Goal: Information Seeking & Learning: Learn about a topic

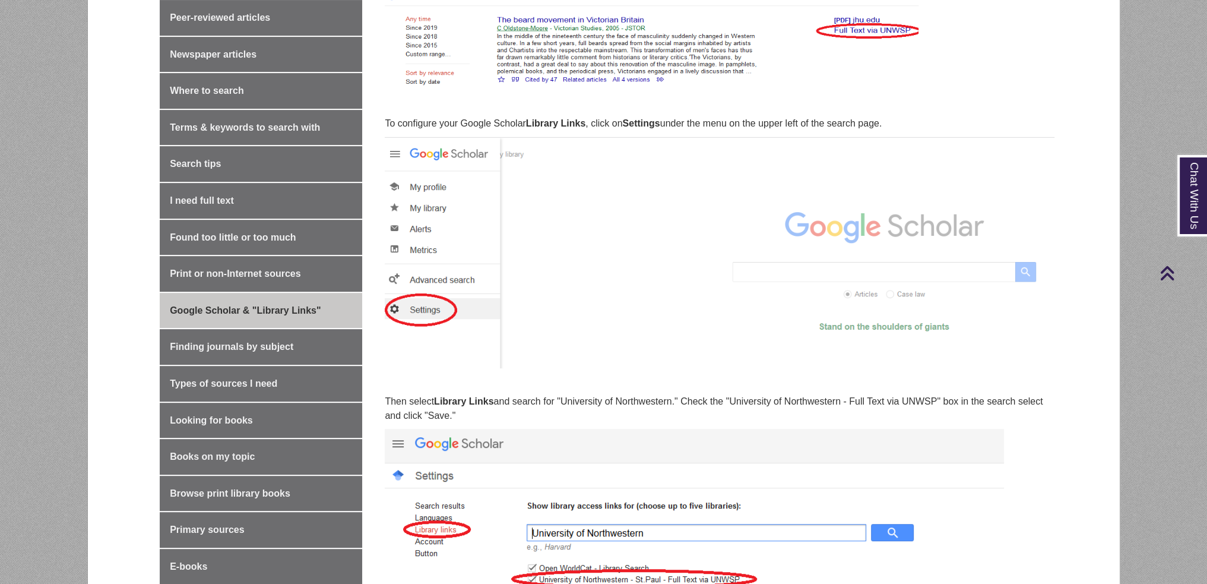
scroll to position [772, 0]
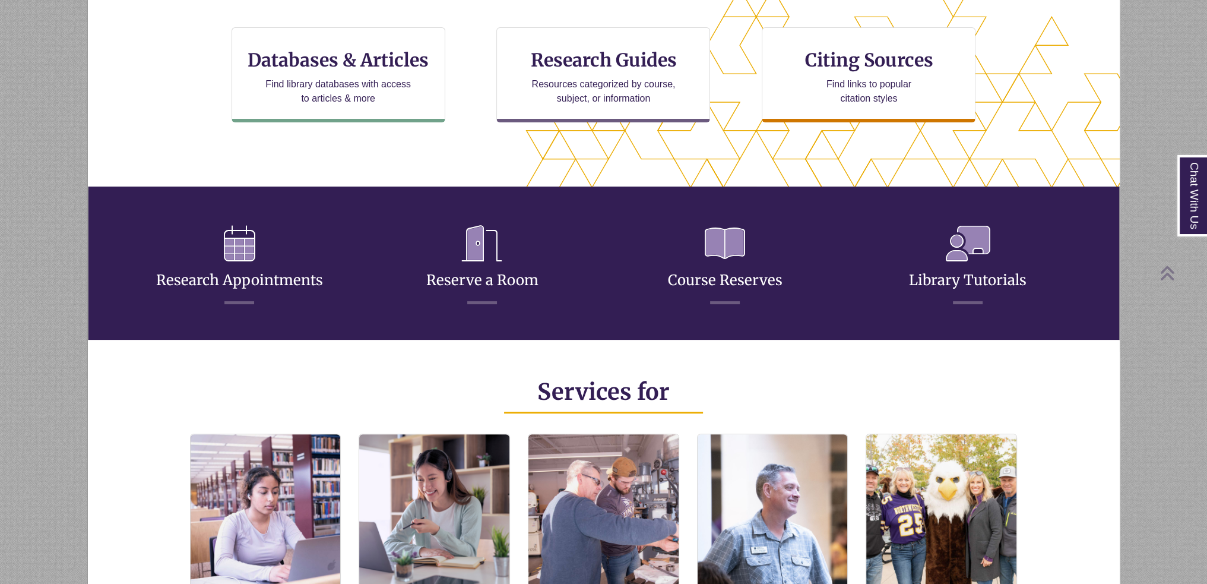
scroll to position [6, 5]
click at [960, 284] on link "Library Tutorials" at bounding box center [968, 265] width 118 height 47
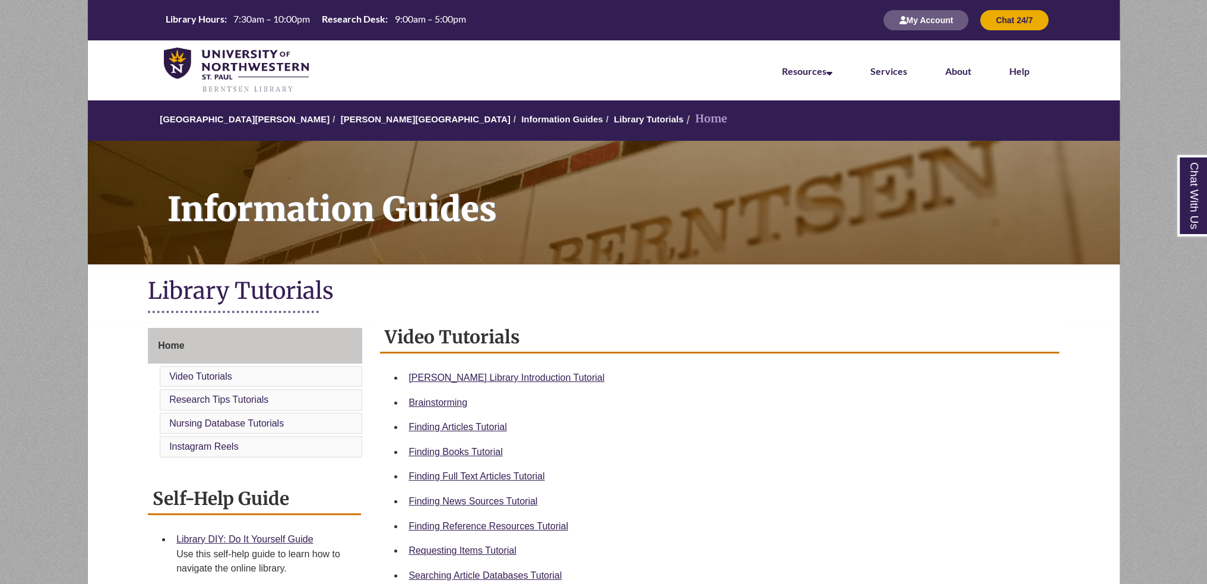
scroll to position [119, 0]
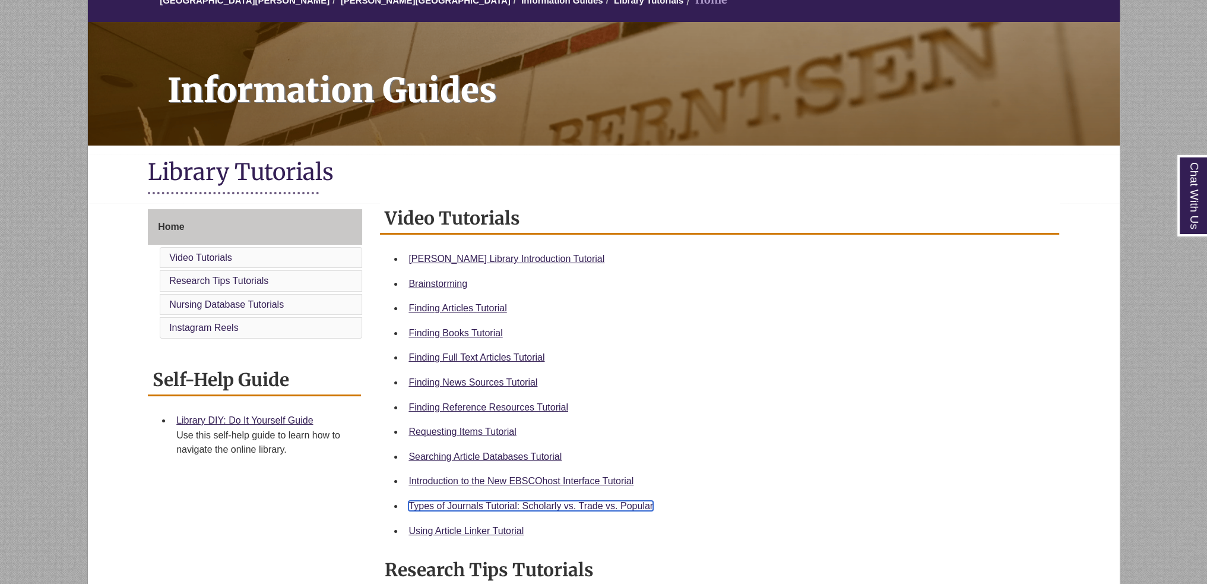
click at [599, 505] on link "Types of Journals Tutorial: Scholarly vs. Trade vs. Popular" at bounding box center [531, 506] width 245 height 10
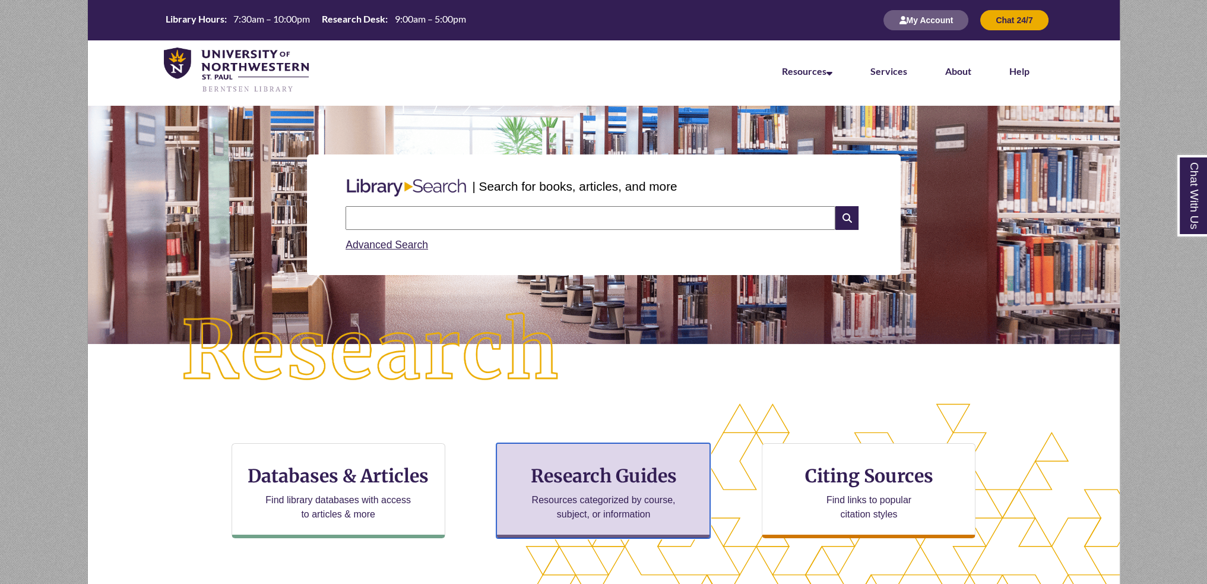
click at [647, 479] on h3 "Research Guides" at bounding box center [604, 475] width 194 height 23
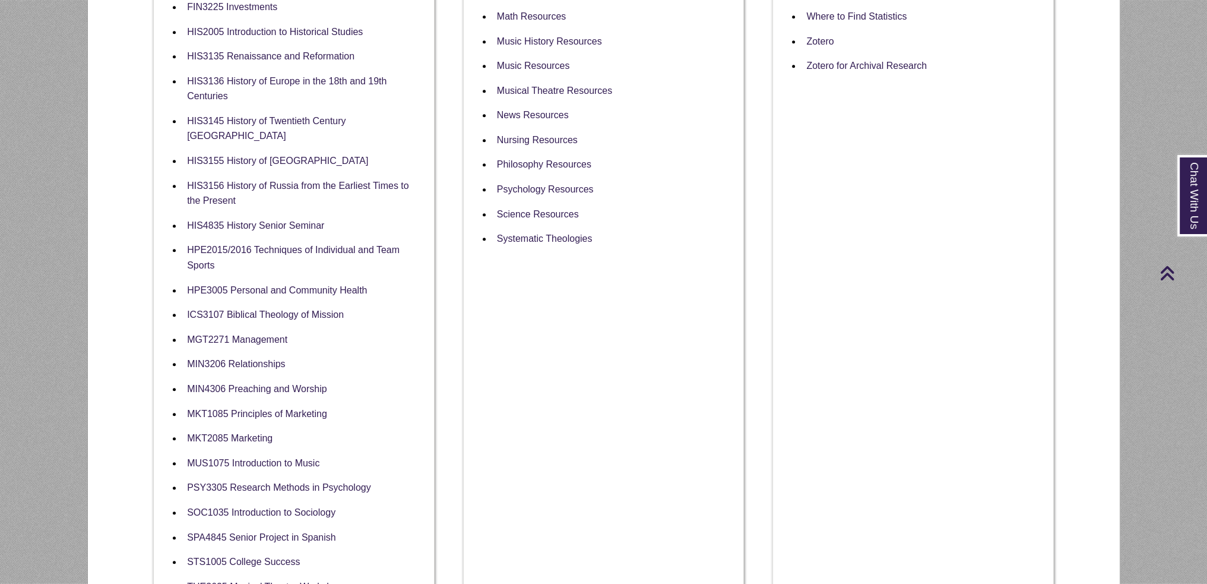
scroll to position [1069, 0]
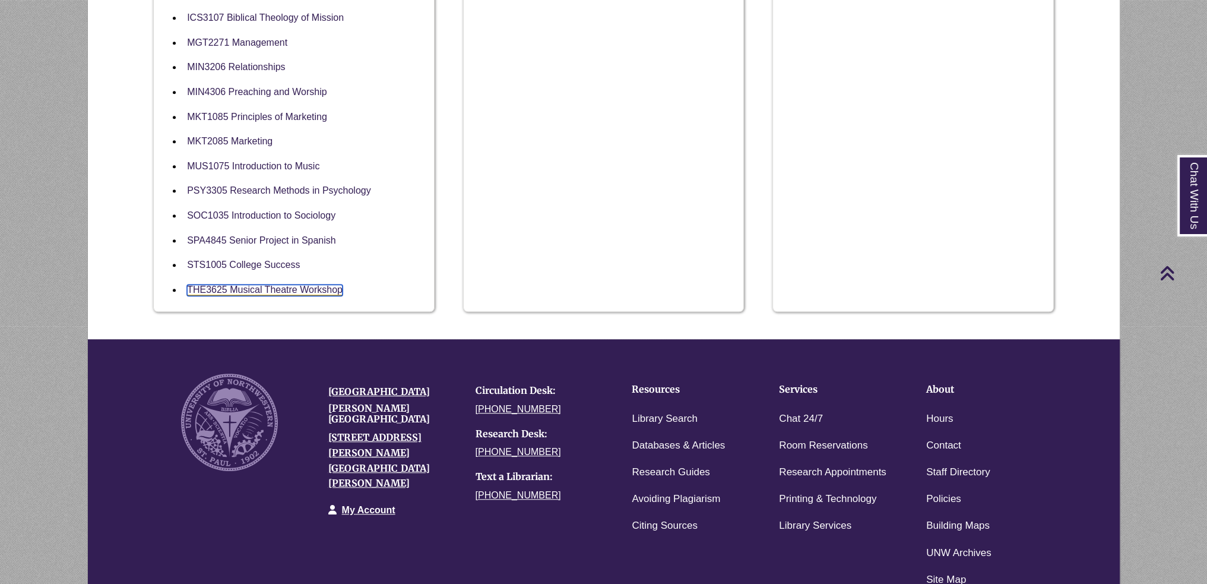
click at [292, 284] on link "THE3625 Musical Theatre Workshop" at bounding box center [265, 289] width 156 height 11
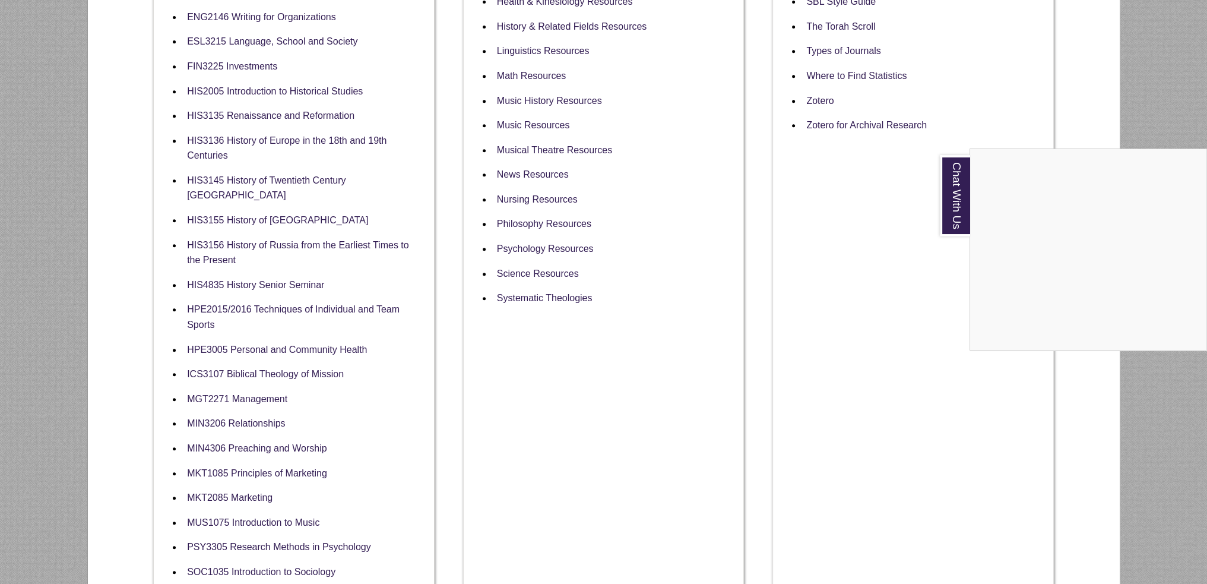
scroll to position [534, 0]
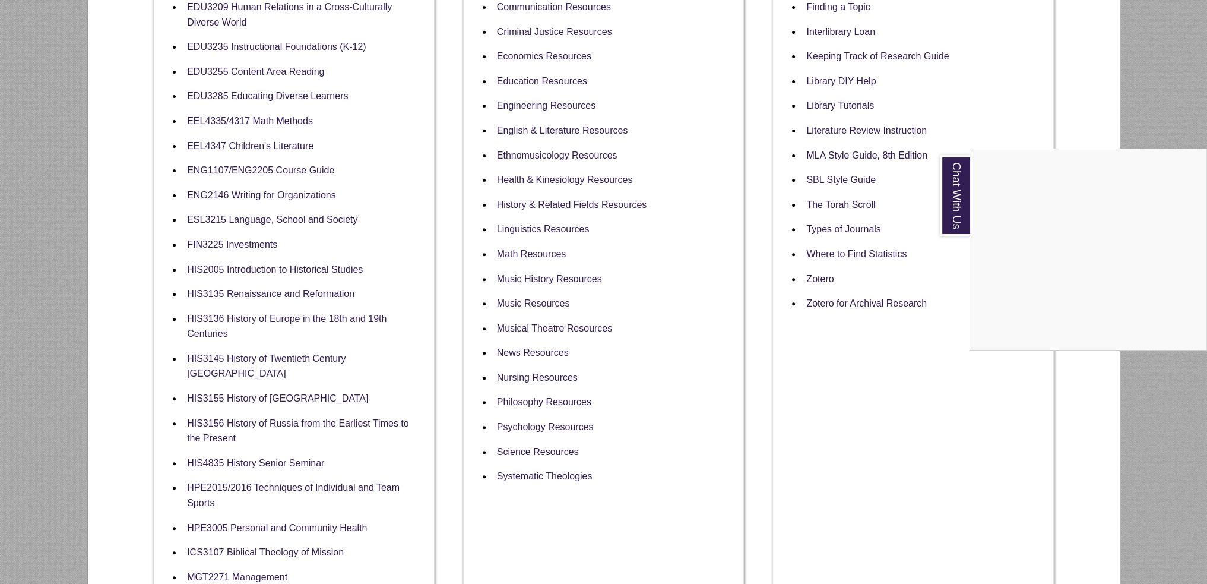
click at [611, 337] on div "Chat With Us" at bounding box center [603, 292] width 1207 height 584
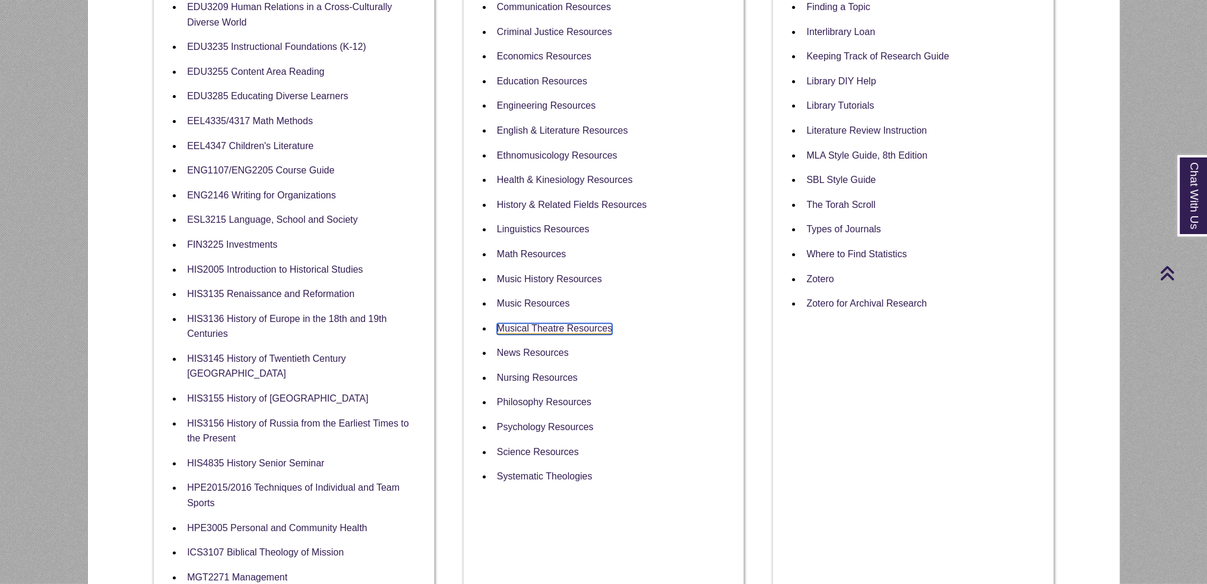
click at [599, 323] on link "Musical Theatre Resources" at bounding box center [554, 328] width 115 height 11
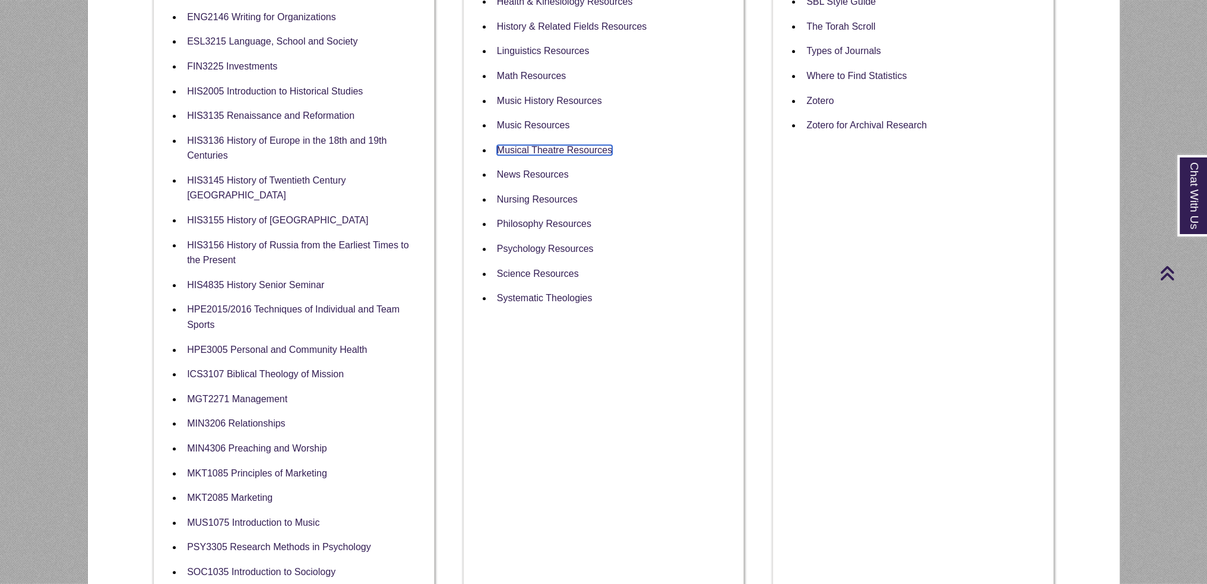
scroll to position [950, 0]
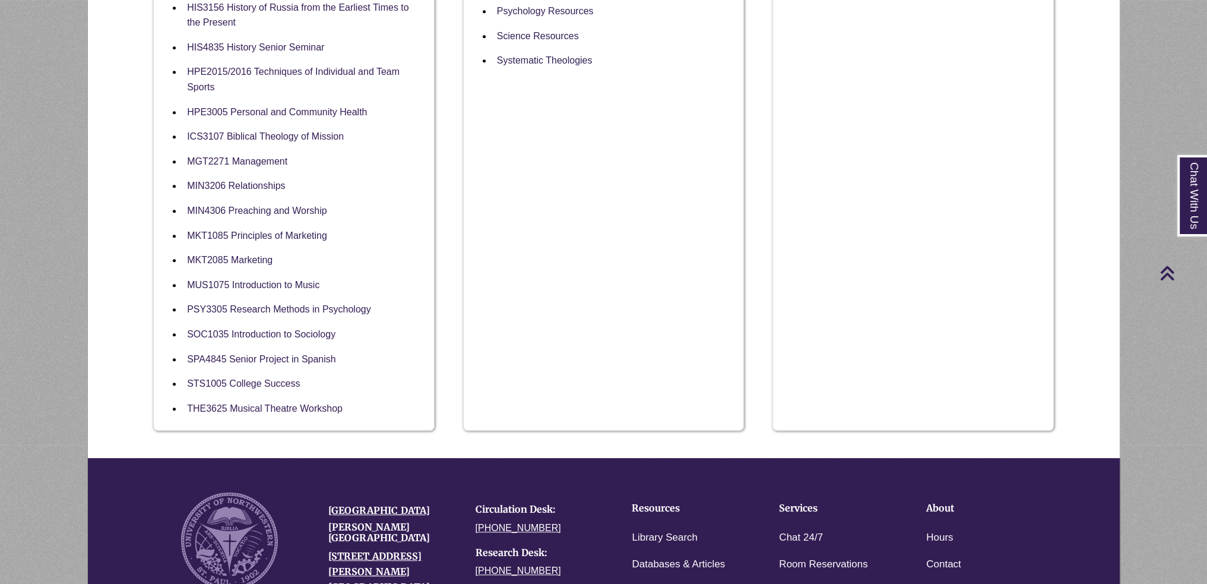
click at [276, 400] on li "THE3625 Musical Theatre Workshop" at bounding box center [303, 408] width 242 height 25
click at [278, 403] on link "THE3625 Musical Theatre Workshop" at bounding box center [265, 408] width 156 height 11
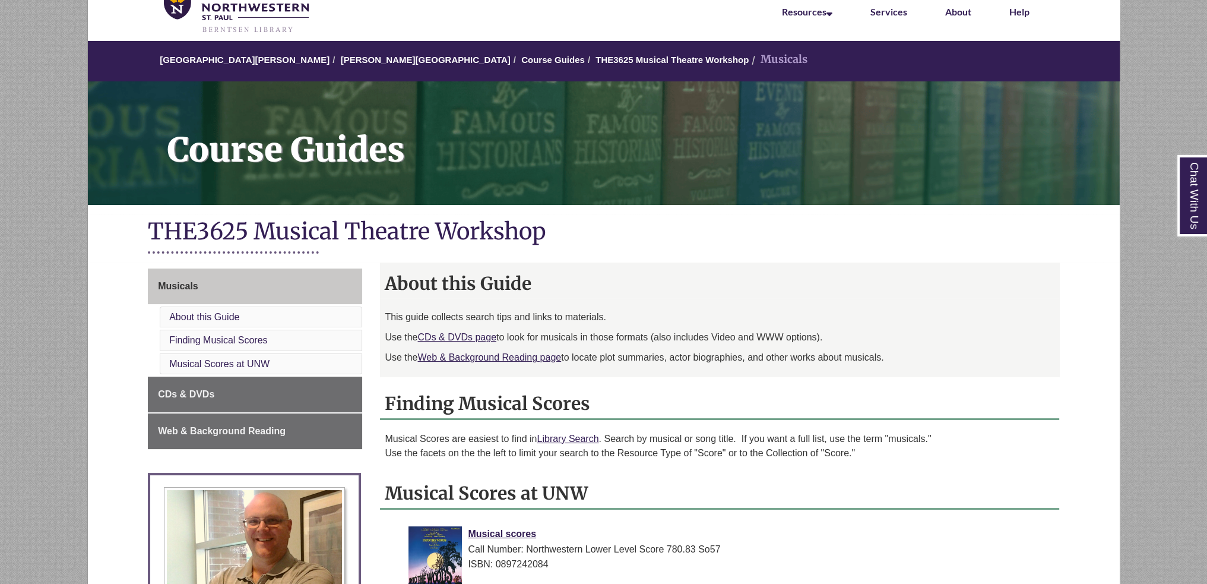
scroll to position [178, 0]
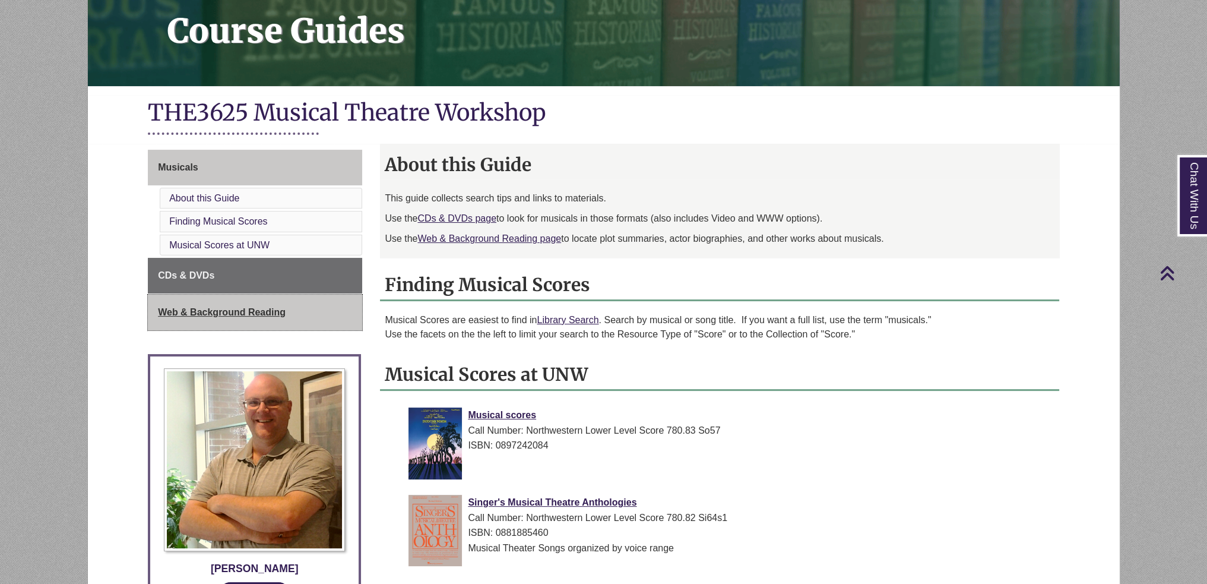
click at [277, 314] on span "Web & Background Reading" at bounding box center [222, 312] width 128 height 10
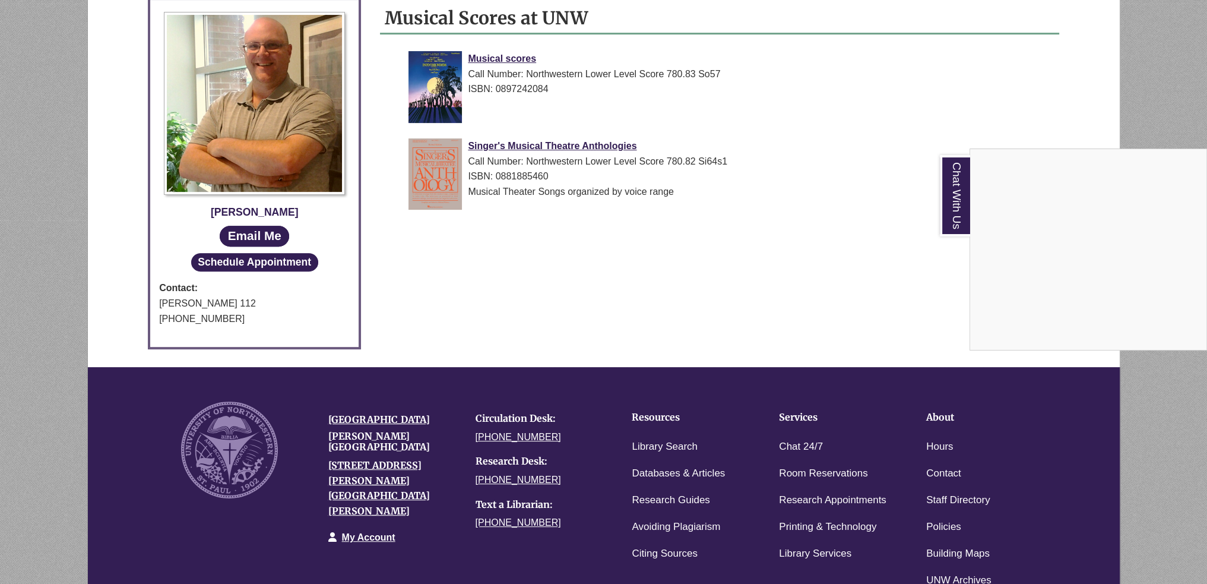
scroll to position [238, 0]
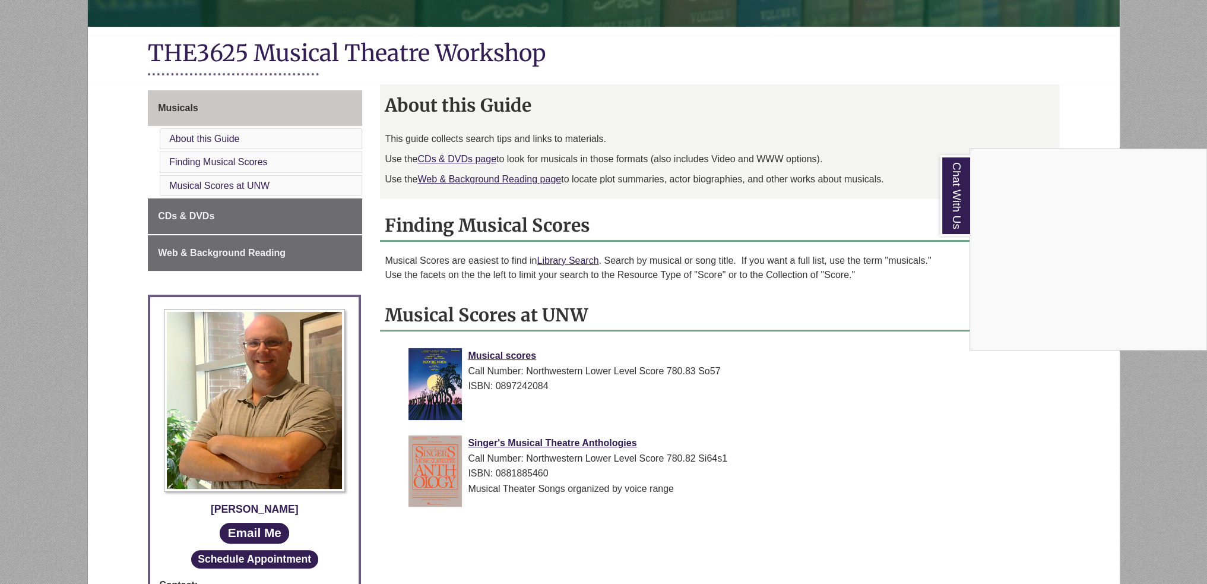
click at [215, 242] on div "Chat With Us" at bounding box center [603, 292] width 1207 height 584
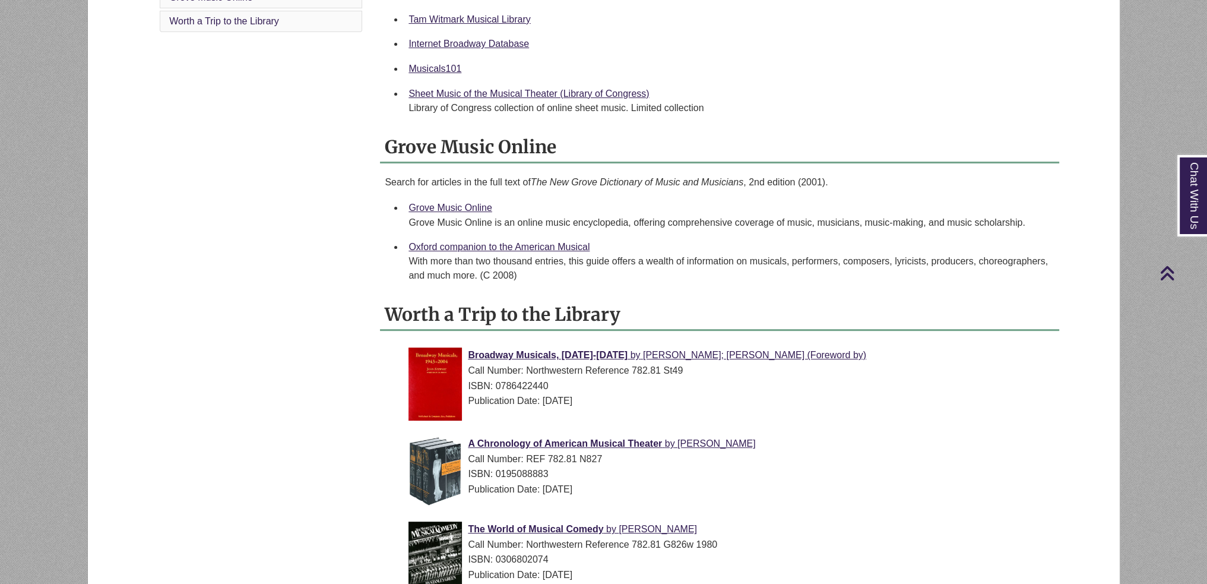
scroll to position [238, 0]
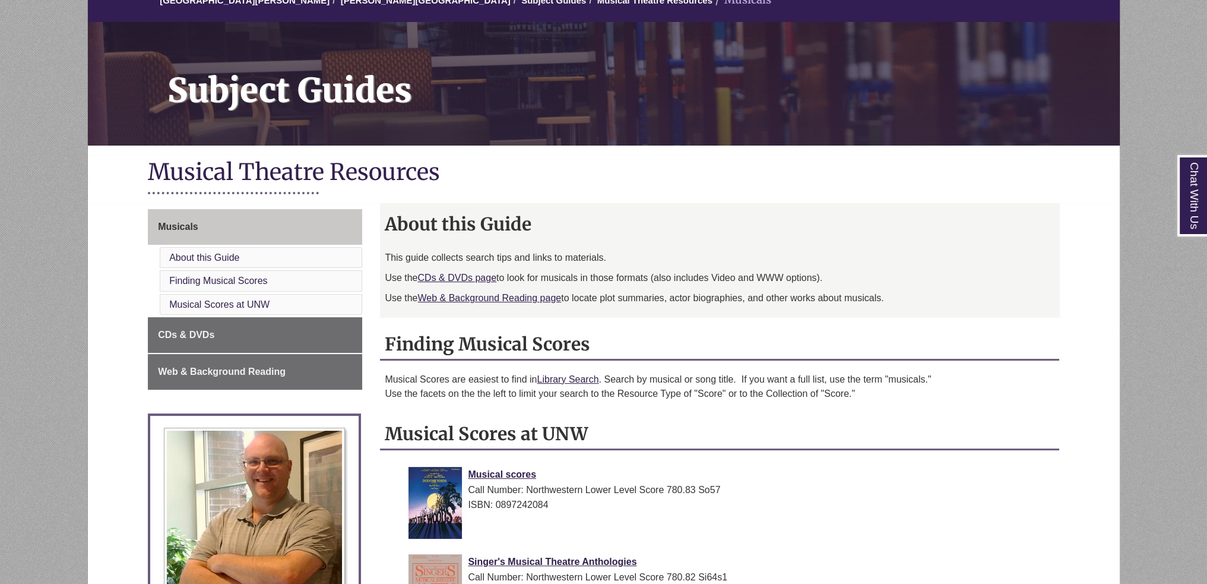
scroll to position [297, 0]
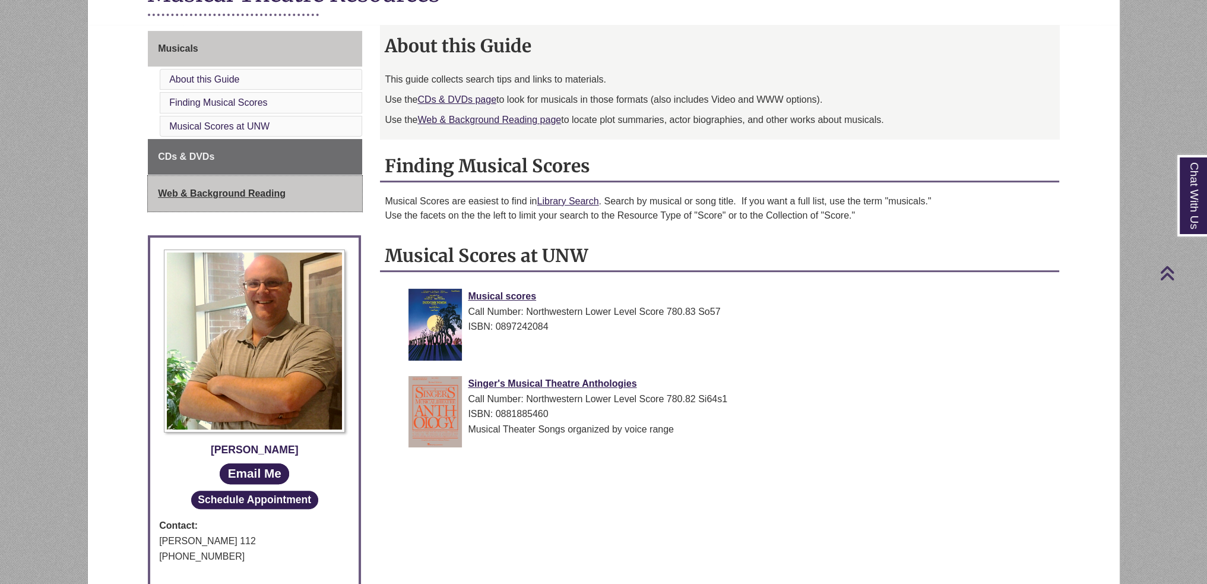
click at [210, 195] on span "Web & Background Reading" at bounding box center [222, 193] width 128 height 10
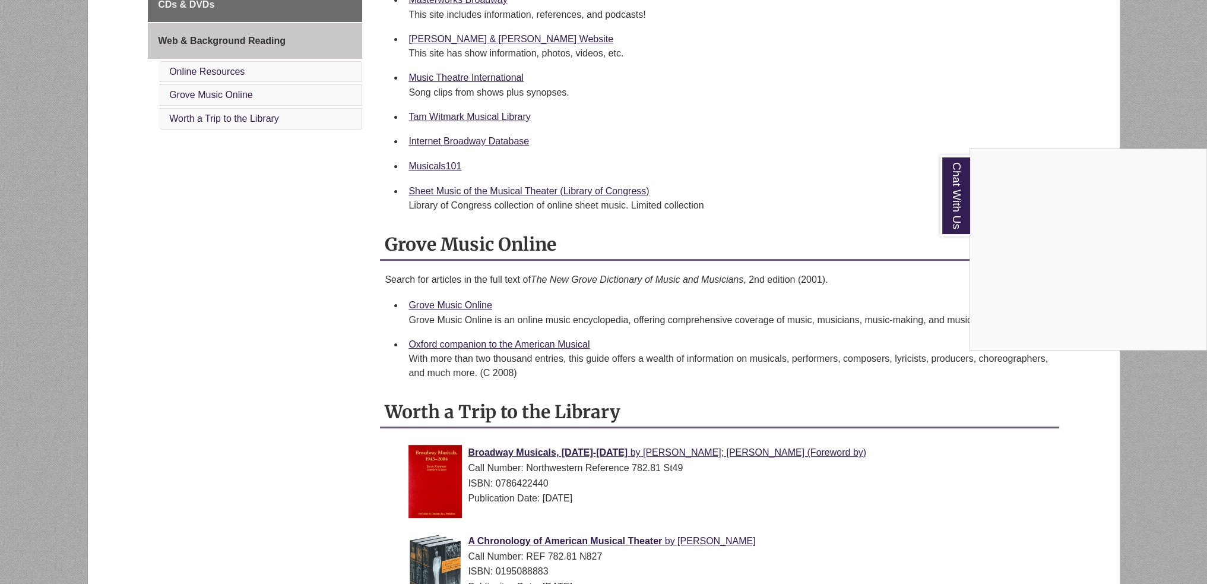
scroll to position [675, 0]
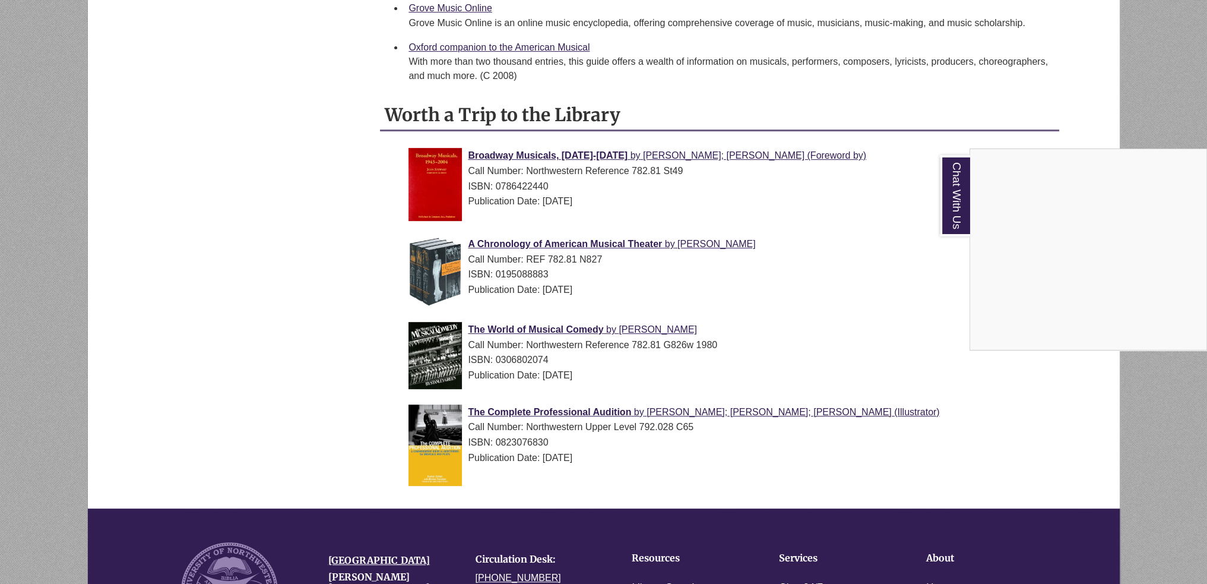
click at [523, 45] on div "Chat With Us" at bounding box center [603, 292] width 1207 height 584
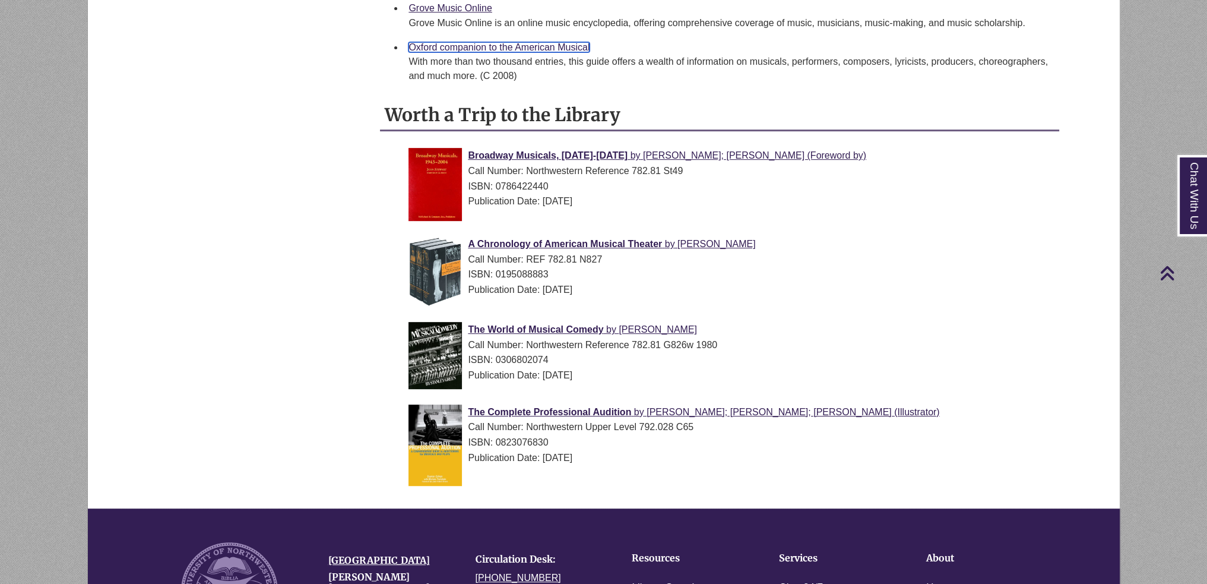
click at [523, 45] on link "Oxford companion to the American Musical" at bounding box center [499, 47] width 181 height 10
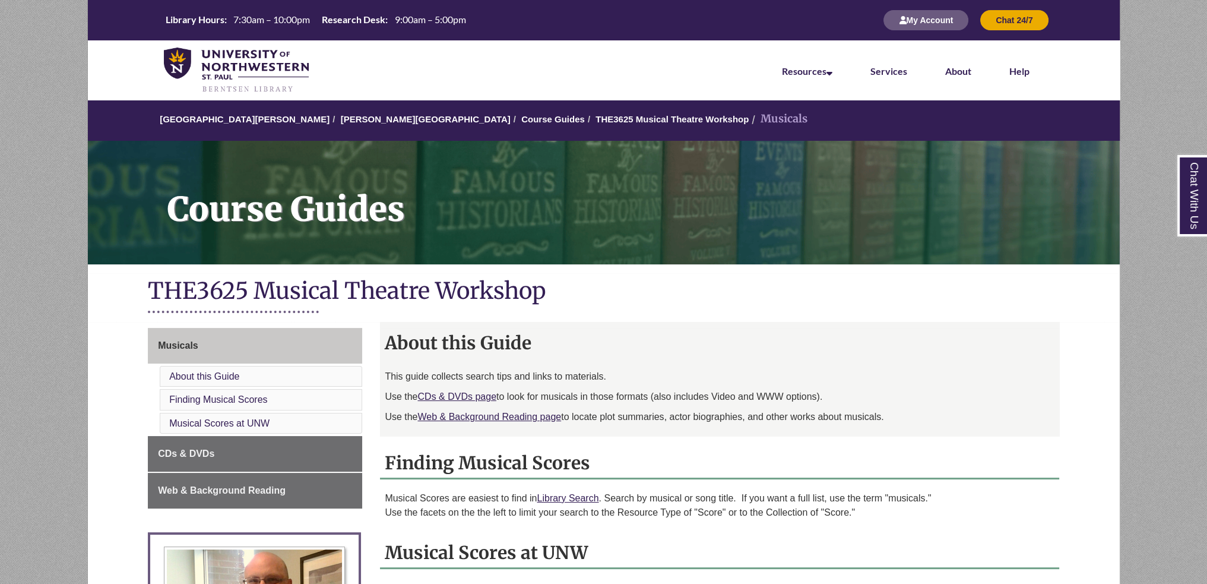
scroll to position [701, 0]
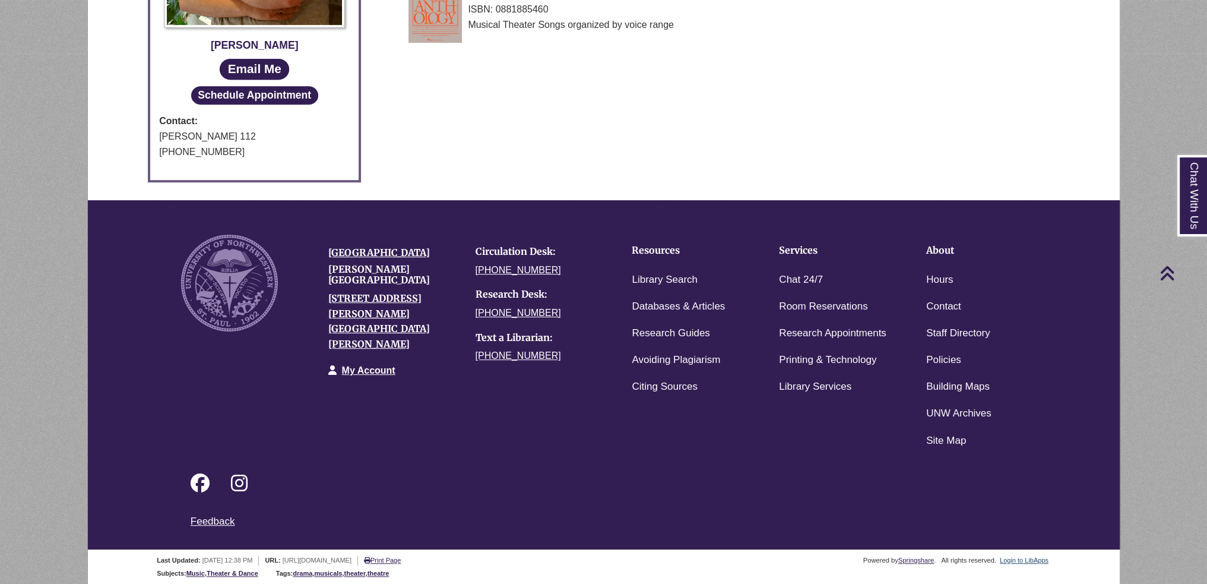
click at [1020, 552] on div "Last Updated: [DATE] 12:38 PM URL: [URL][DOMAIN_NAME] Print Page Print Page Pow…" at bounding box center [608, 559] width 903 height 14
click at [1020, 552] on div "Last Updated: Sep 8, 2025 12:38 PM URL: https://guide.unwsp.edu/THE3625 Print P…" at bounding box center [608, 559] width 903 height 14
click at [1020, 556] on link "Login to LibApps" at bounding box center [1024, 559] width 49 height 7
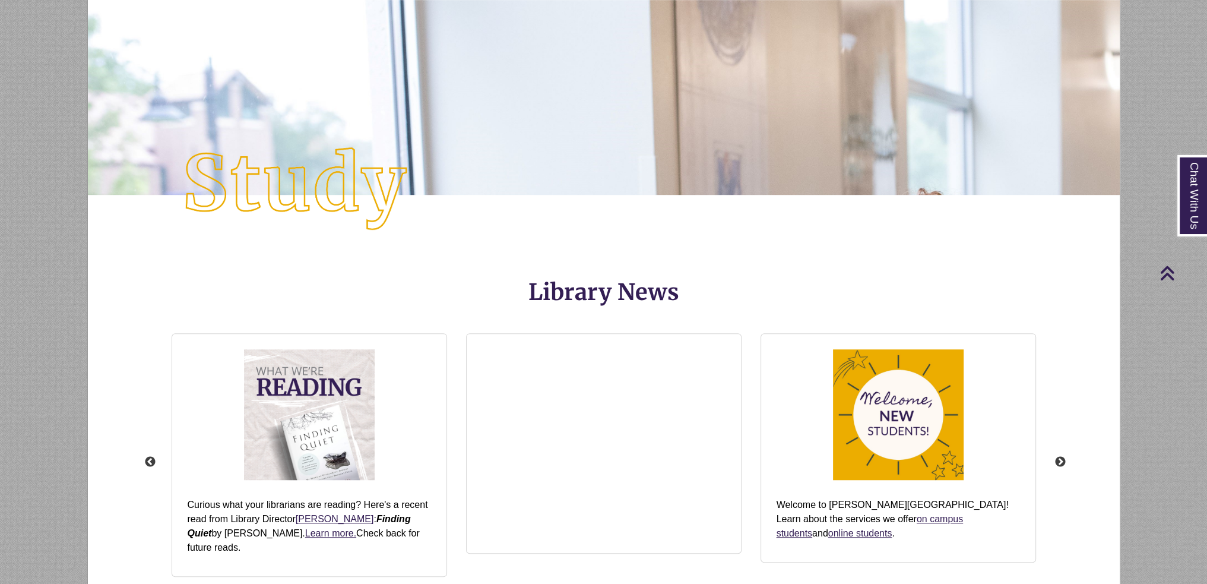
scroll to position [1425, 0]
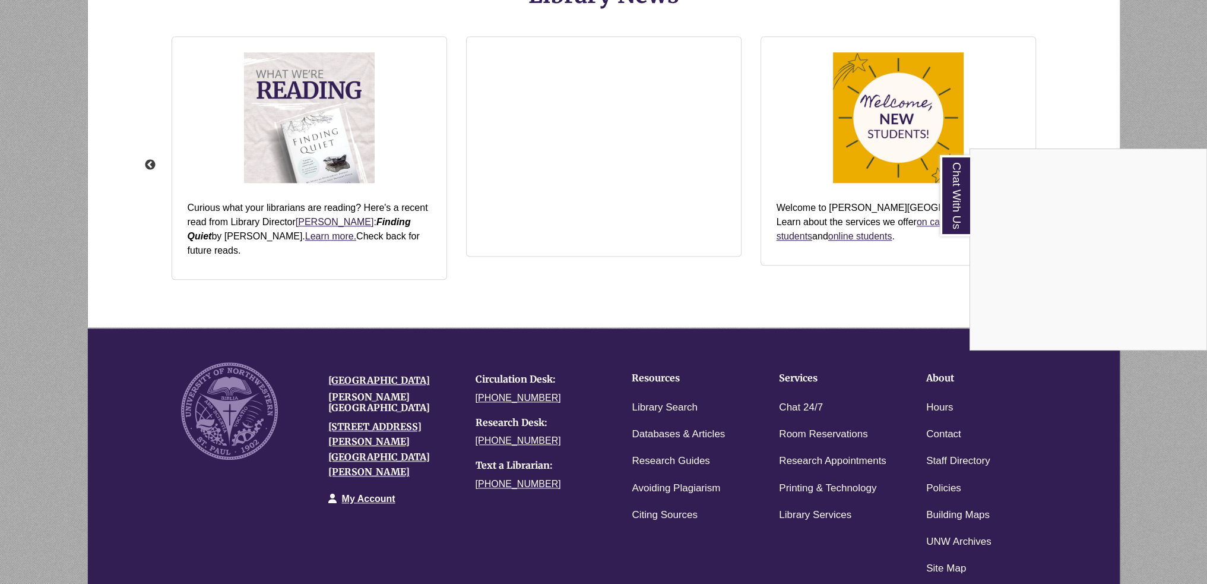
click at [731, 293] on div "Chat With Us" at bounding box center [603, 292] width 1207 height 584
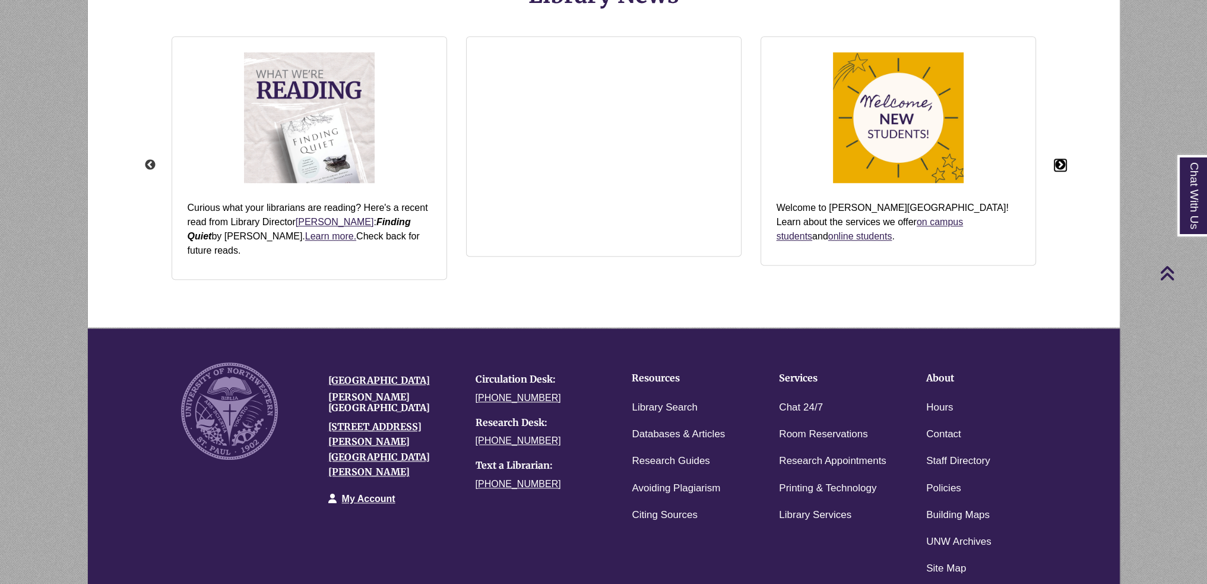
click at [1057, 166] on button "Next" at bounding box center [1061, 165] width 12 height 12
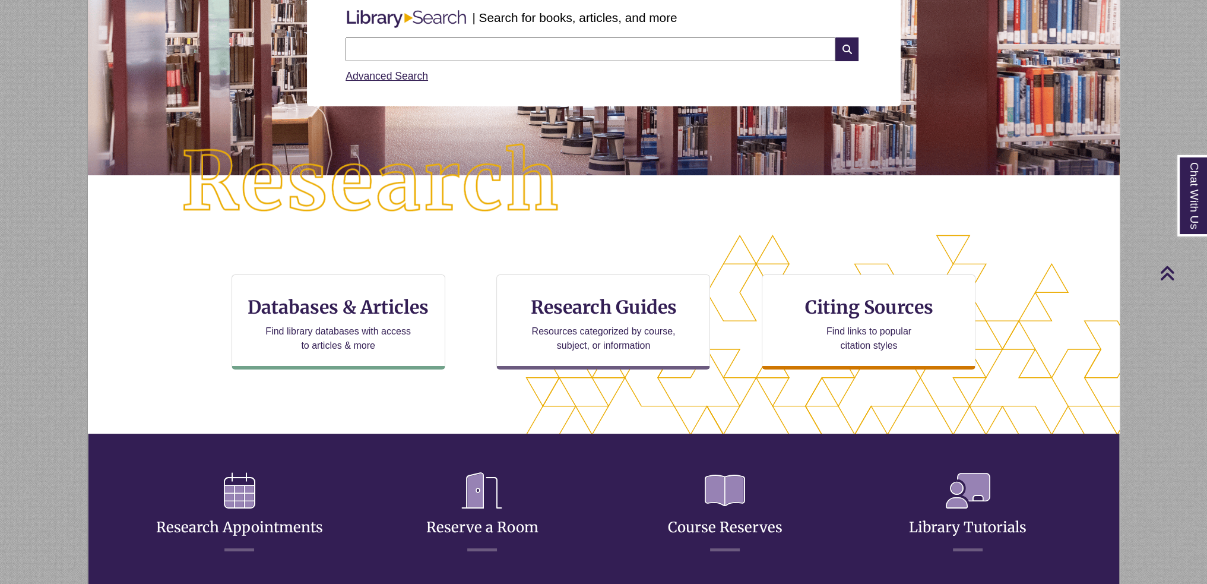
scroll to position [0, 0]
